Goal: Task Accomplishment & Management: Use online tool/utility

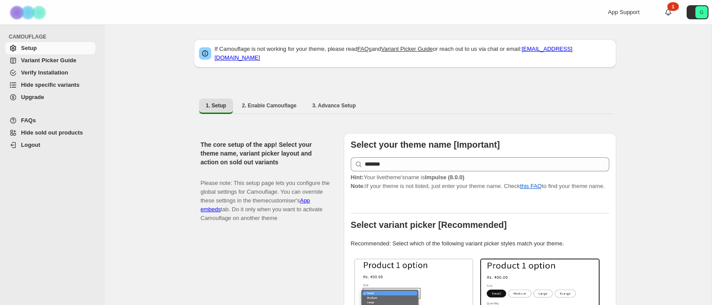
click at [50, 83] on span "Hide specific variants" at bounding box center [50, 84] width 59 height 7
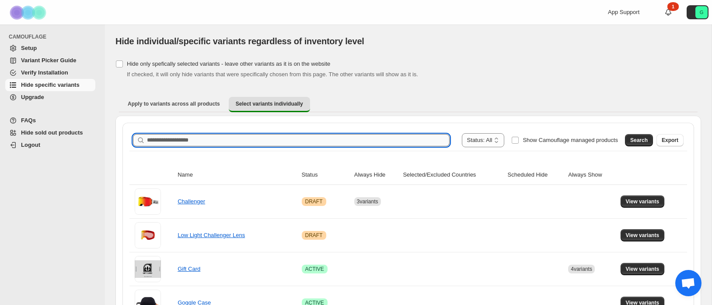
click at [251, 142] on input "Search product name" at bounding box center [298, 140] width 303 height 12
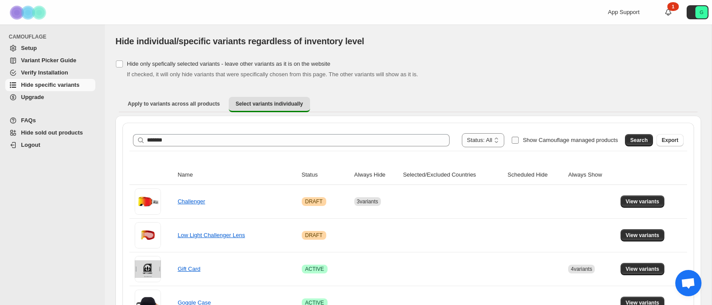
drag, startPoint x: 632, startPoint y: 142, endPoint x: 610, endPoint y: 146, distance: 22.7
click at [632, 142] on span "Search" at bounding box center [640, 140] width 18 height 7
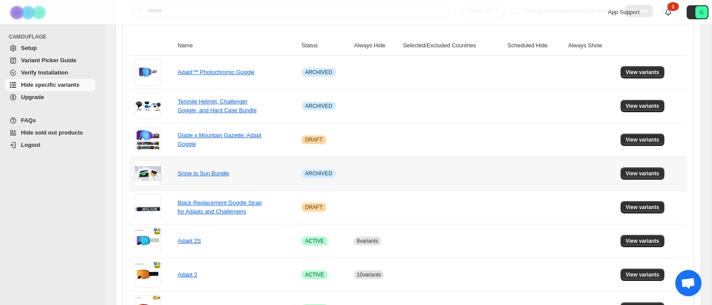
scroll to position [154, 0]
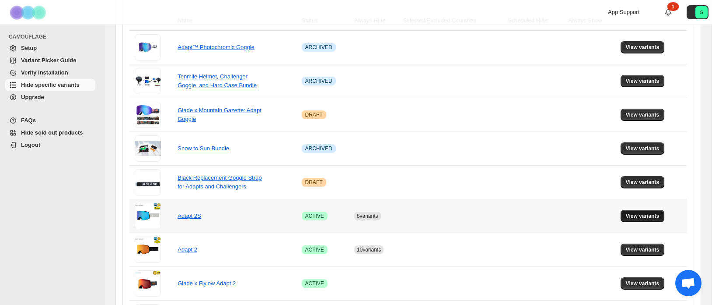
click at [642, 214] on span "View variants" at bounding box center [643, 215] width 34 height 7
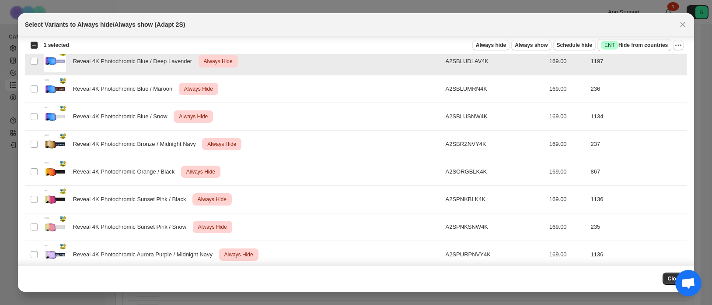
scroll to position [453, 0]
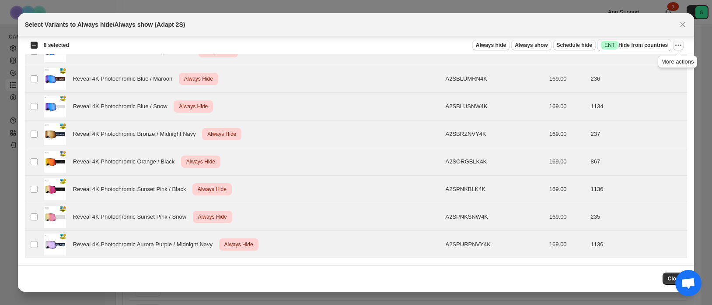
click at [680, 45] on icon "More actions" at bounding box center [678, 45] width 9 height 9
click at [654, 63] on span "Undo always hide" at bounding box center [637, 62] width 45 height 7
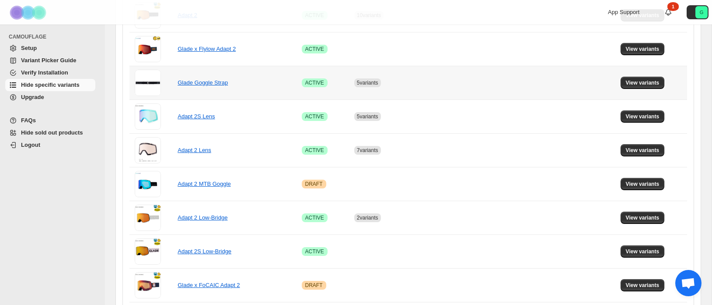
scroll to position [389, 0]
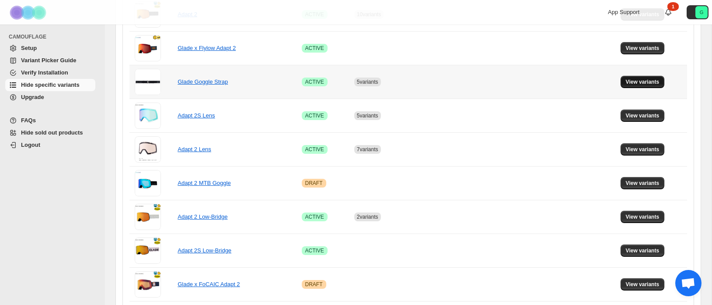
click at [640, 78] on span "View variants" at bounding box center [643, 81] width 34 height 7
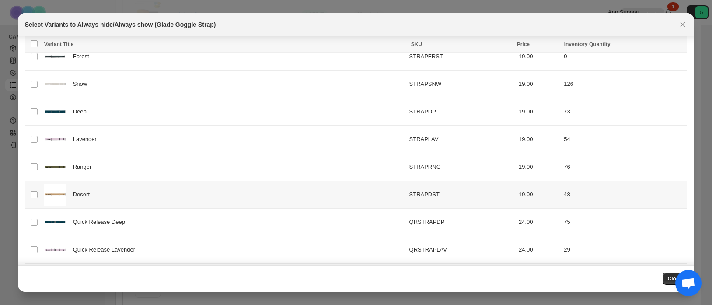
scroll to position [501, 0]
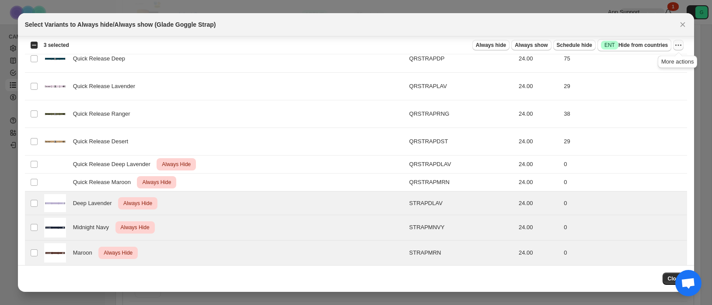
click at [679, 45] on icon "More actions" at bounding box center [678, 45] width 1 height 1
drag, startPoint x: 656, startPoint y: 62, endPoint x: 662, endPoint y: 102, distance: 39.9
click at [656, 62] on span "Undo always hide" at bounding box center [637, 62] width 45 height 7
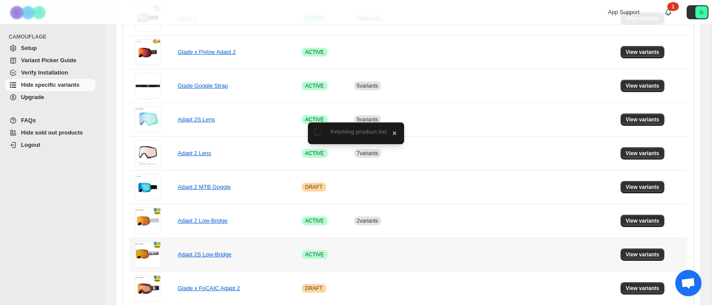
scroll to position [389, 0]
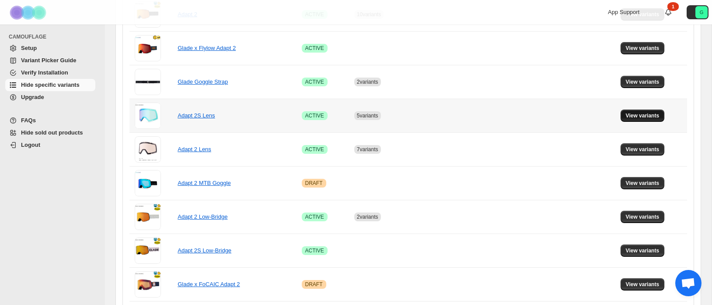
click at [644, 114] on span "View variants" at bounding box center [643, 115] width 34 height 7
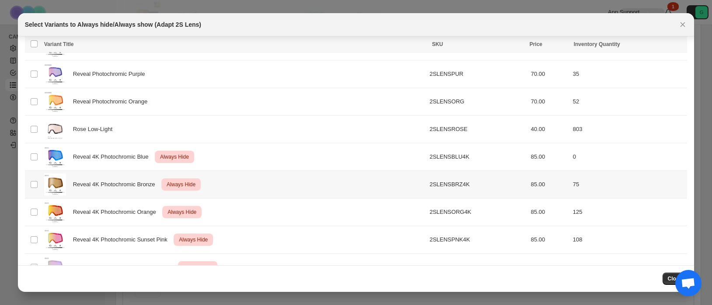
scroll to position [205, 0]
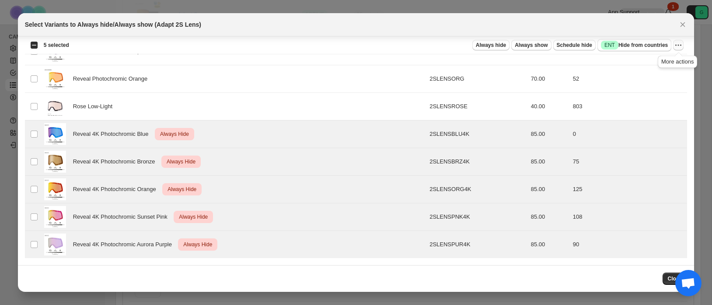
click at [680, 42] on icon "More actions" at bounding box center [678, 45] width 9 height 9
click at [654, 63] on span "Undo always hide" at bounding box center [637, 62] width 45 height 7
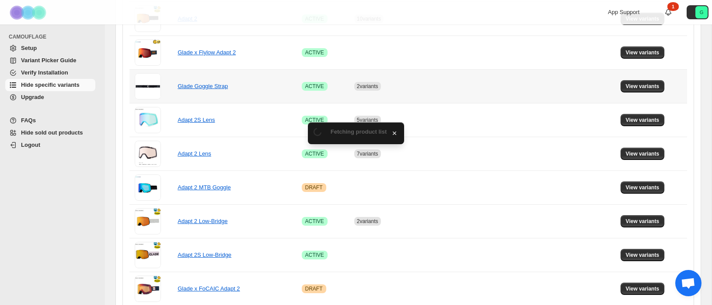
scroll to position [389, 0]
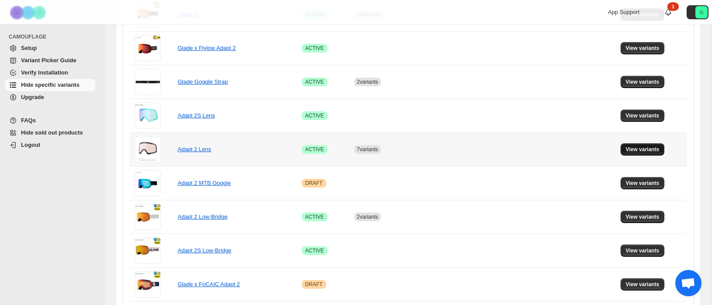
click at [648, 147] on span "View variants" at bounding box center [643, 149] width 34 height 7
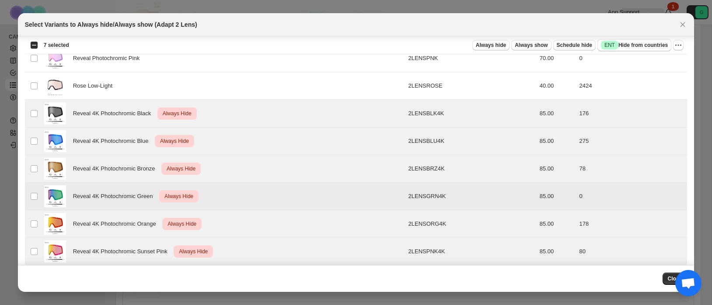
scroll to position [260, 0]
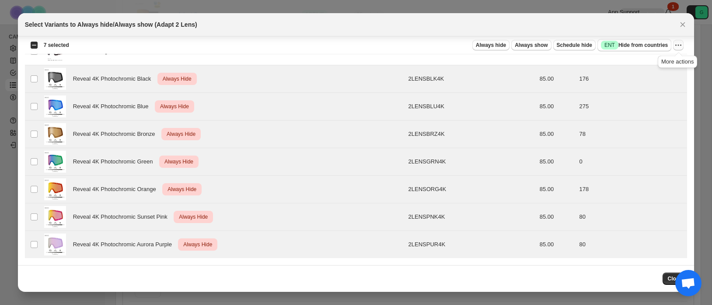
click at [678, 44] on icon "More actions" at bounding box center [678, 45] width 9 height 9
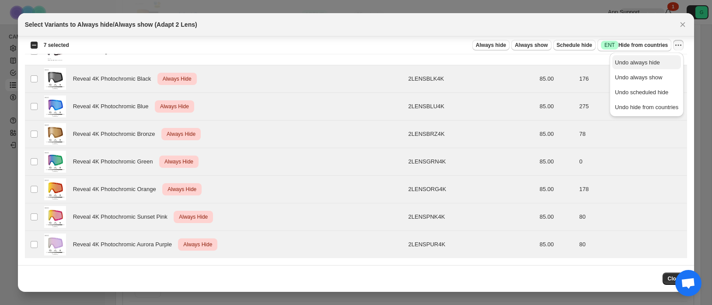
click at [661, 62] on span "Undo always hide" at bounding box center [646, 62] width 63 height 9
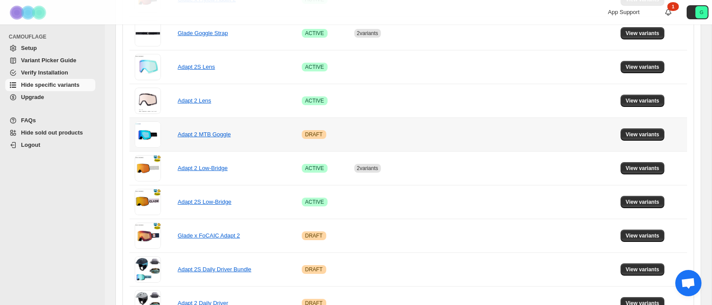
scroll to position [441, 0]
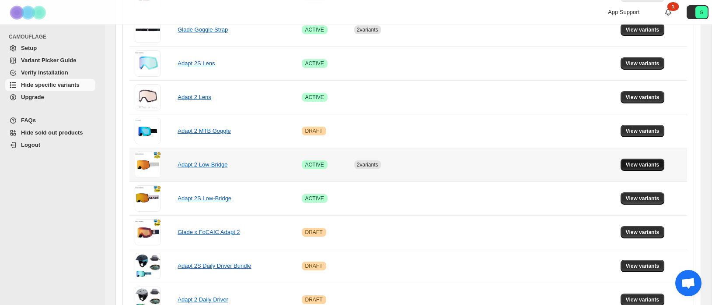
click at [636, 165] on span "View variants" at bounding box center [643, 164] width 34 height 7
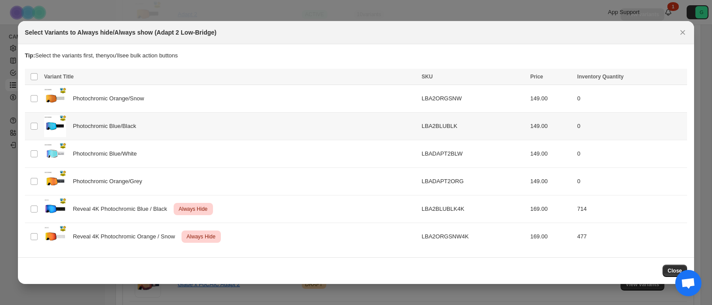
scroll to position [0, 0]
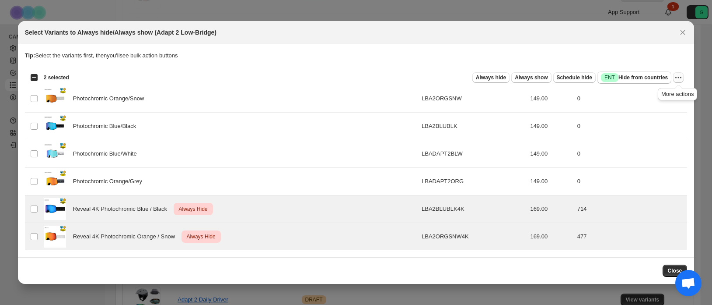
click at [680, 77] on icon "More actions" at bounding box center [678, 77] width 9 height 9
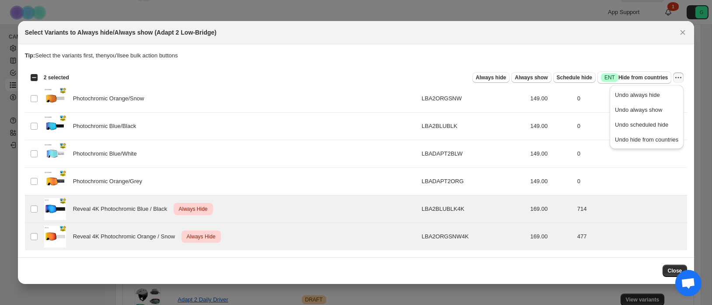
click at [666, 95] on span "Undo always hide" at bounding box center [646, 95] width 63 height 9
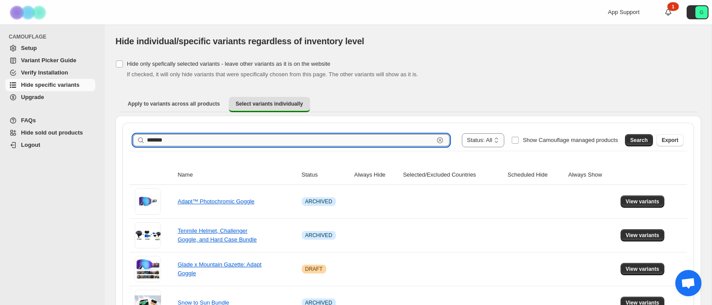
click at [286, 142] on input "*******" at bounding box center [290, 140] width 287 height 12
type input "******"
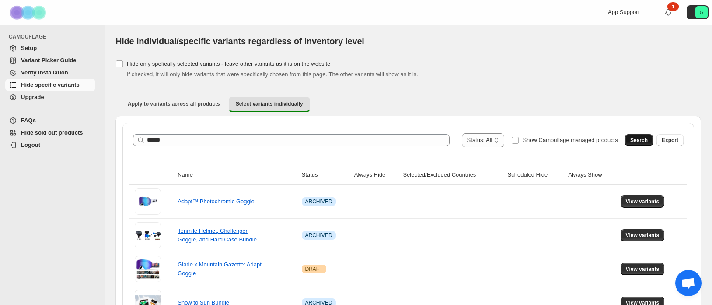
click at [640, 134] on button "Search" at bounding box center [639, 140] width 28 height 12
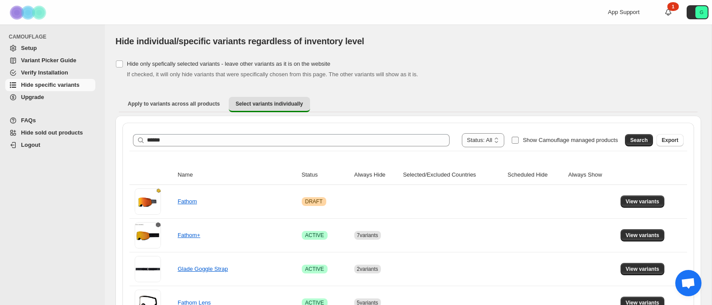
click at [570, 140] on span "Show Camouflage managed products" at bounding box center [570, 140] width 95 height 7
click at [644, 142] on span "Search" at bounding box center [640, 140] width 18 height 7
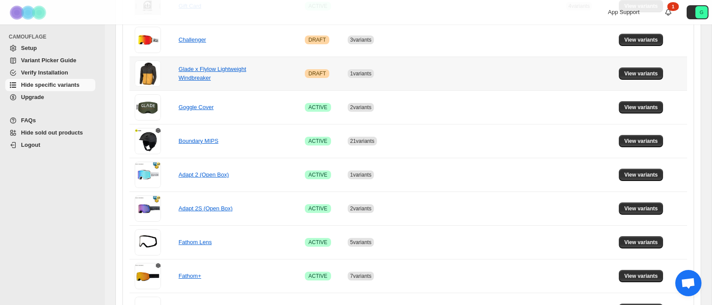
scroll to position [195, 0]
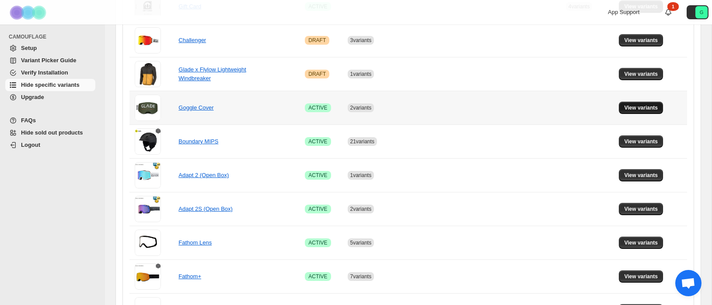
click at [638, 108] on span "View variants" at bounding box center [641, 107] width 34 height 7
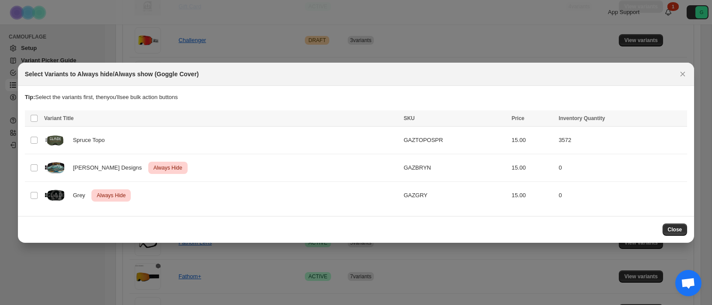
click at [679, 73] on icon "Close" at bounding box center [683, 74] width 9 height 9
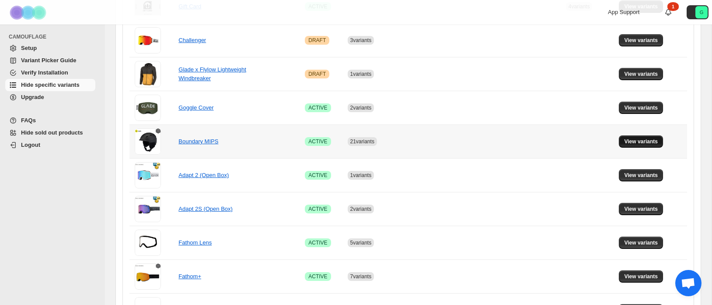
click at [653, 140] on span "View variants" at bounding box center [641, 141] width 34 height 7
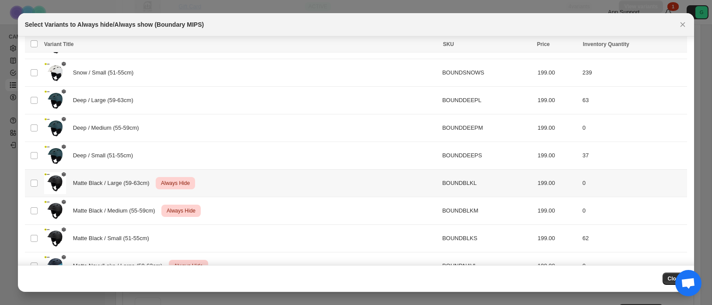
scroll to position [807, 0]
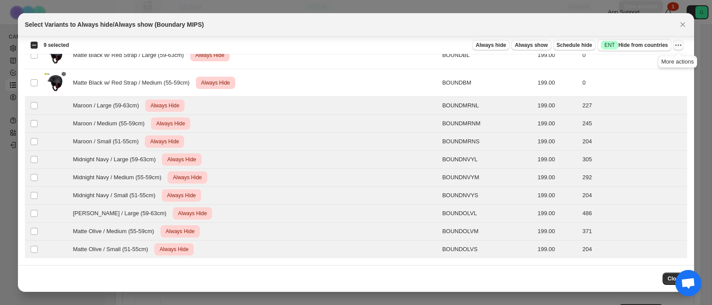
click at [678, 48] on icon "More actions" at bounding box center [678, 45] width 9 height 9
click at [663, 63] on span "Undo always hide" at bounding box center [646, 62] width 63 height 9
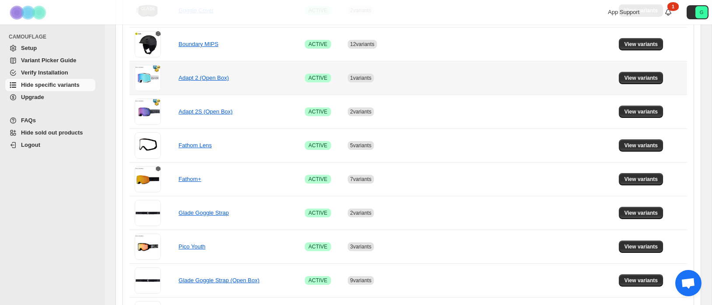
scroll to position [303, 0]
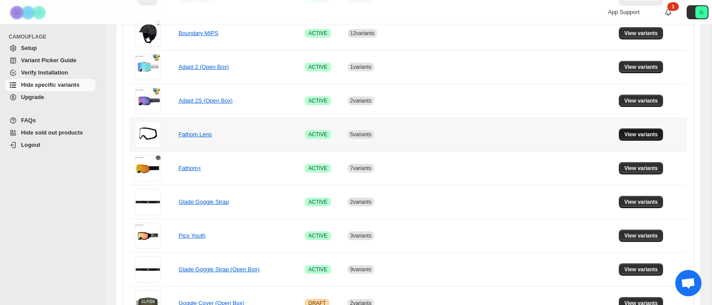
click at [644, 135] on span "View variants" at bounding box center [641, 134] width 34 height 7
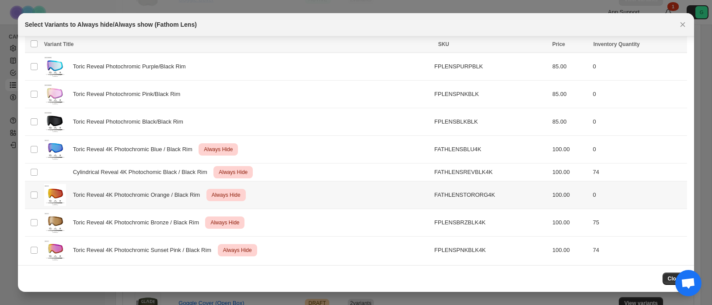
scroll to position [526, 0]
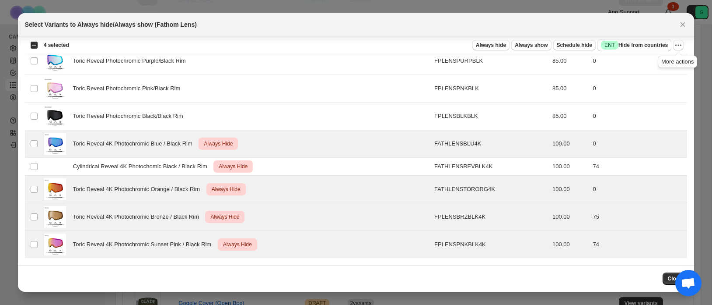
click at [680, 50] on div "More actions" at bounding box center [677, 59] width 43 height 19
click at [680, 46] on icon "More actions" at bounding box center [678, 45] width 9 height 9
click at [659, 62] on span "Undo always hide" at bounding box center [646, 62] width 63 height 9
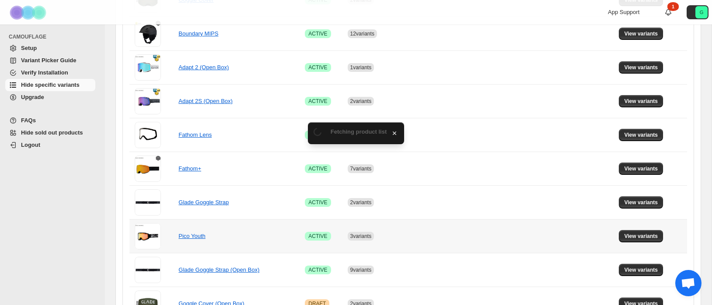
scroll to position [303, 0]
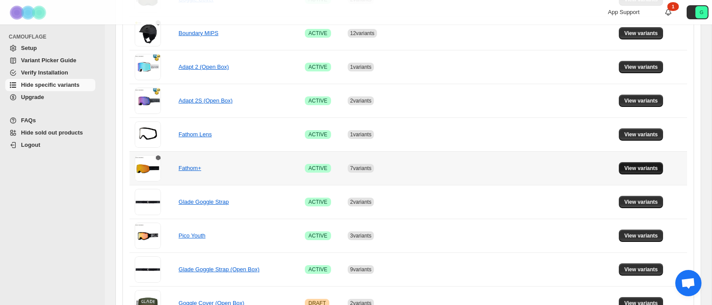
click at [641, 170] on span "View variants" at bounding box center [641, 168] width 34 height 7
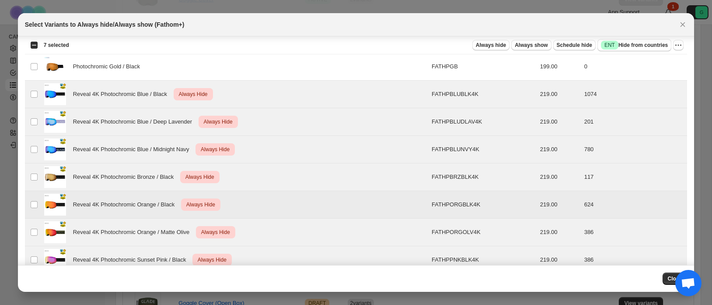
scroll to position [326, 0]
click at [680, 45] on icon "More actions" at bounding box center [678, 45] width 9 height 9
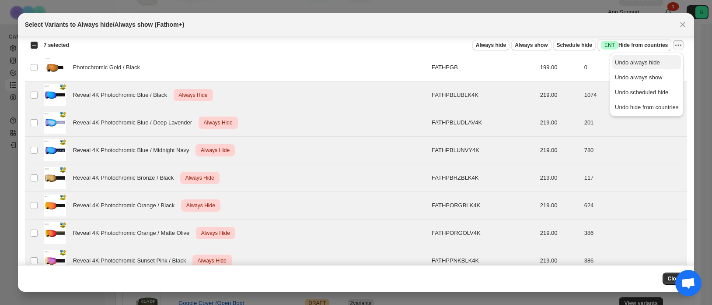
click at [657, 59] on span "Undo always hide" at bounding box center [637, 62] width 45 height 7
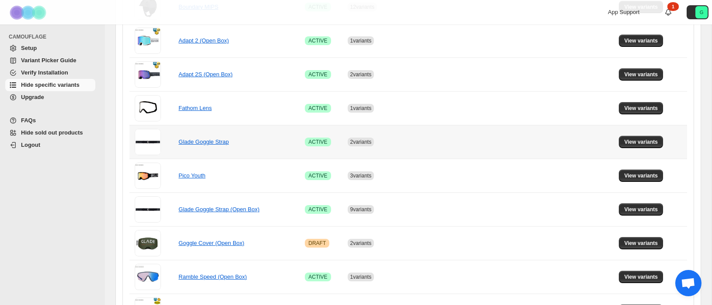
scroll to position [337, 0]
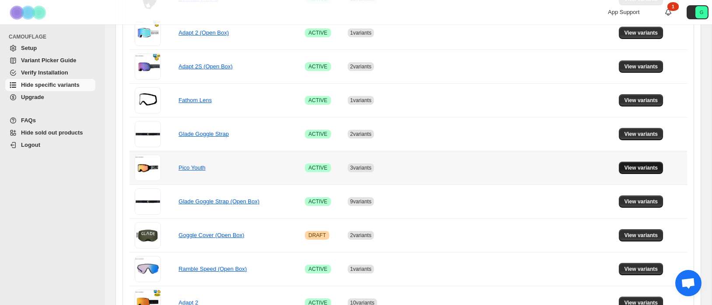
click at [639, 169] on span "View variants" at bounding box center [641, 167] width 34 height 7
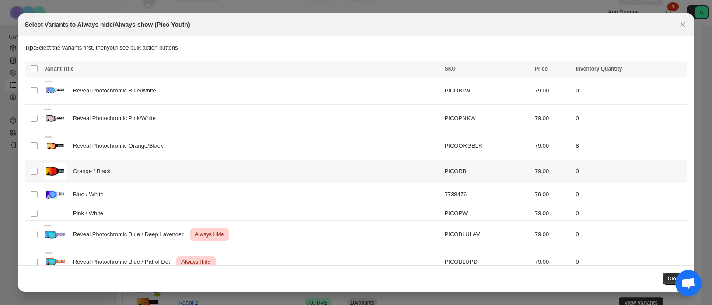
scroll to position [45, 0]
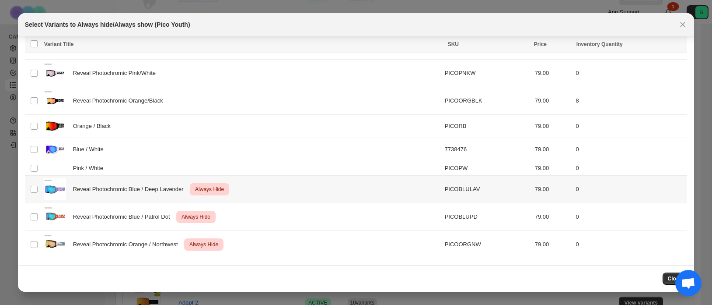
click at [34, 193] on td "Select product variant" at bounding box center [33, 189] width 17 height 28
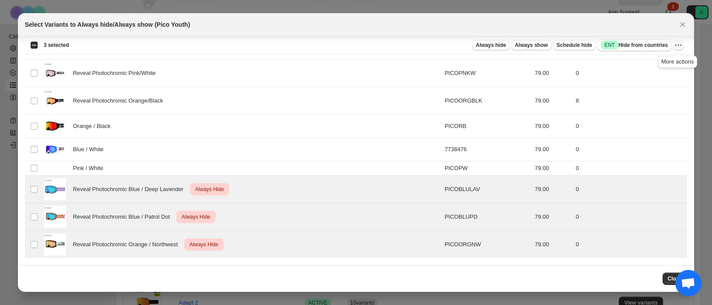
click at [678, 45] on icon "More actions" at bounding box center [678, 45] width 9 height 9
click at [666, 60] on span "Undo always hide" at bounding box center [646, 62] width 63 height 9
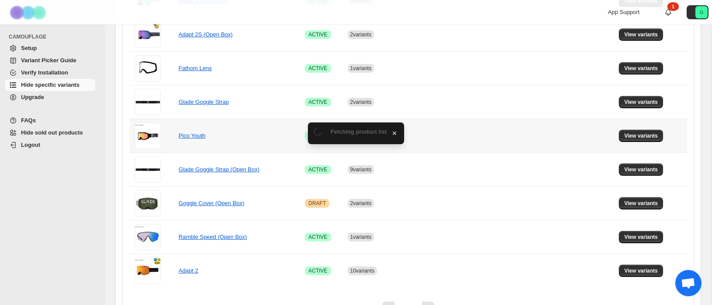
scroll to position [358, 0]
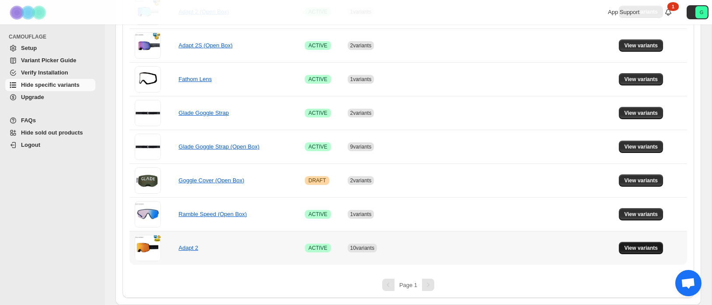
click at [643, 248] on span "View variants" at bounding box center [641, 247] width 34 height 7
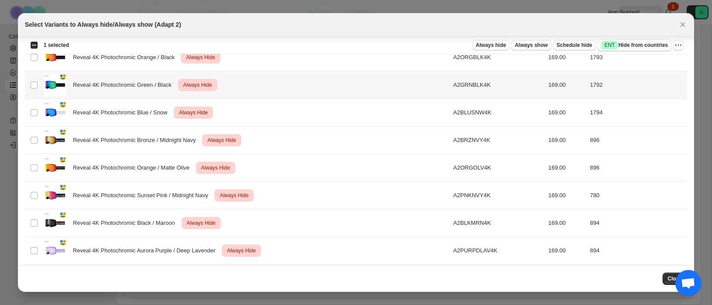
scroll to position [566, 0]
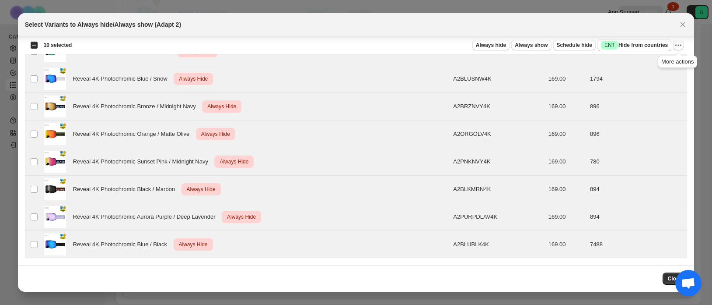
click at [676, 44] on icon "More actions" at bounding box center [678, 45] width 9 height 9
click at [648, 63] on span "Undo always hide" at bounding box center [637, 62] width 45 height 7
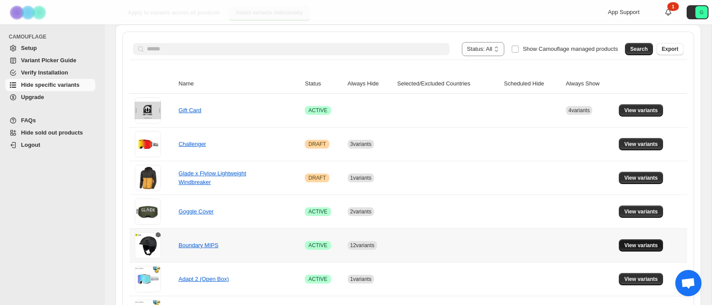
scroll to position [90, 0]
